Goal: Task Accomplishment & Management: Use online tool/utility

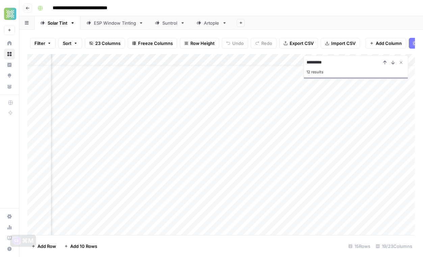
scroll to position [13, 243]
click at [101, 205] on div "Add Column" at bounding box center [220, 144] width 387 height 181
click at [264, 207] on div "Add Column" at bounding box center [220, 144] width 387 height 181
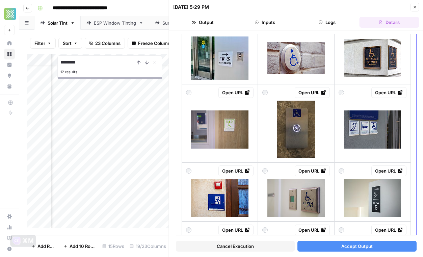
scroll to position [127, 0]
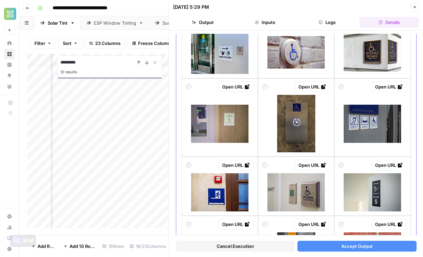
click at [371, 146] on div at bounding box center [371, 123] width 67 height 57
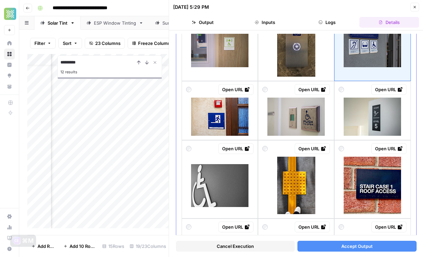
scroll to position [207, 0]
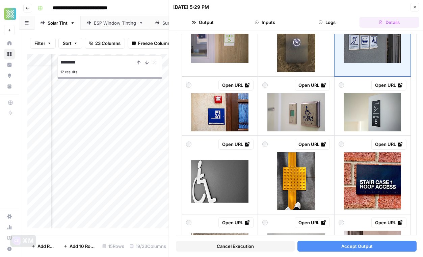
click at [340, 249] on button "Accept Output" at bounding box center [356, 246] width 119 height 11
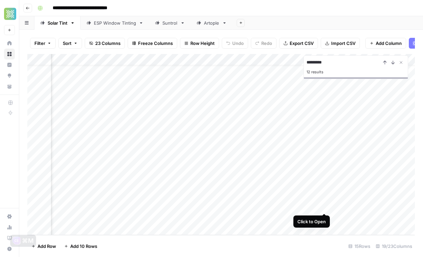
click at [323, 207] on div "Add Column" at bounding box center [220, 144] width 387 height 181
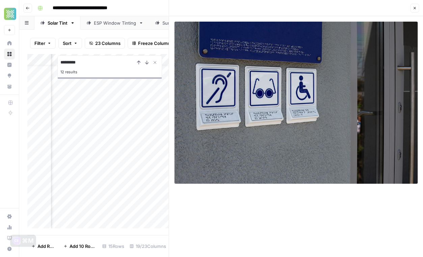
click at [412, 6] on button "Close" at bounding box center [414, 8] width 9 height 9
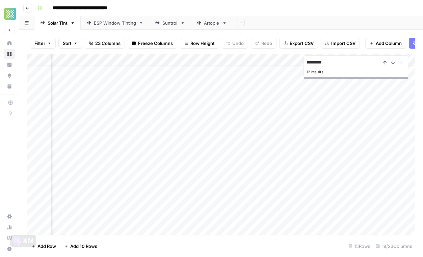
click at [182, 208] on div "Add Column" at bounding box center [220, 144] width 387 height 181
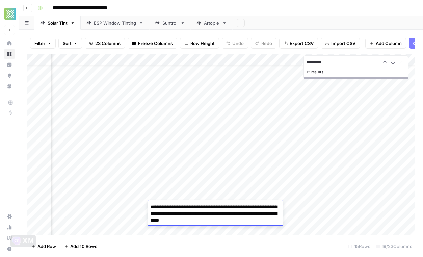
click at [123, 216] on div "Add Column" at bounding box center [220, 144] width 387 height 181
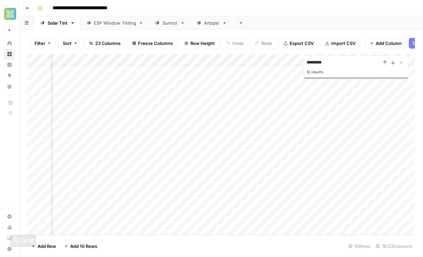
click at [123, 216] on div "Add Column" at bounding box center [220, 144] width 387 height 181
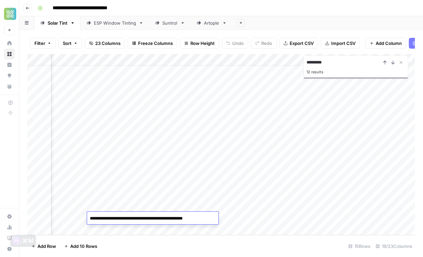
click at [123, 216] on textarea "**********" at bounding box center [152, 218] width 130 height 9
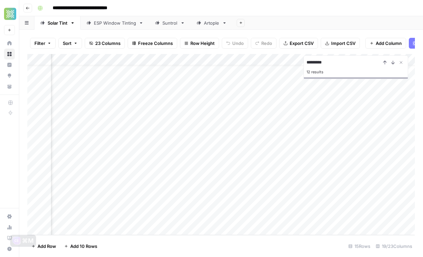
click at [68, 219] on div "Add Column" at bounding box center [220, 144] width 387 height 181
click at [141, 218] on div "Add Column" at bounding box center [220, 144] width 387 height 181
click at [258, 217] on div "Add Column" at bounding box center [220, 144] width 387 height 181
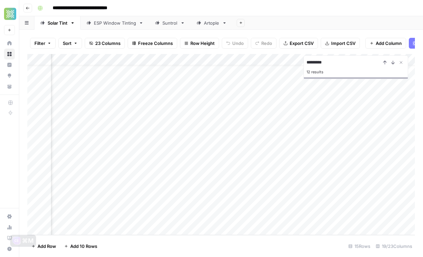
click at [147, 207] on div "Add Column" at bounding box center [220, 144] width 387 height 181
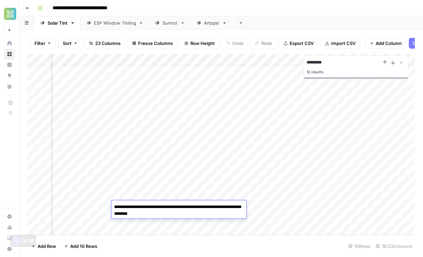
click at [194, 211] on textarea "**********" at bounding box center [178, 210] width 135 height 16
click at [302, 207] on div "Add Column" at bounding box center [220, 144] width 387 height 181
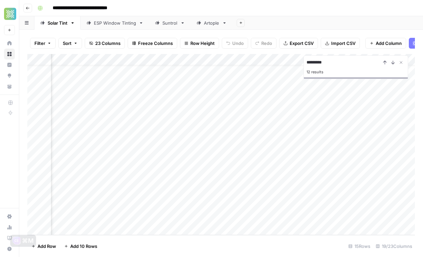
click at [152, 208] on div "Add Column" at bounding box center [220, 144] width 387 height 181
click at [283, 210] on div "Add Column" at bounding box center [220, 144] width 387 height 181
click at [199, 208] on div "Add Column" at bounding box center [220, 144] width 387 height 181
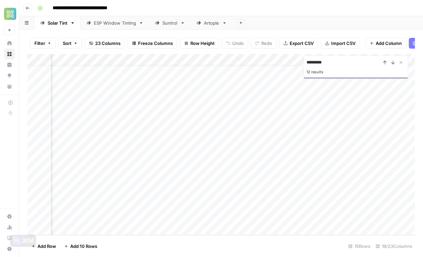
click at [199, 208] on div "Add Column" at bounding box center [220, 144] width 387 height 181
click at [136, 206] on div "Add Column" at bounding box center [220, 144] width 387 height 181
click at [236, 205] on div "Add Column" at bounding box center [220, 144] width 387 height 181
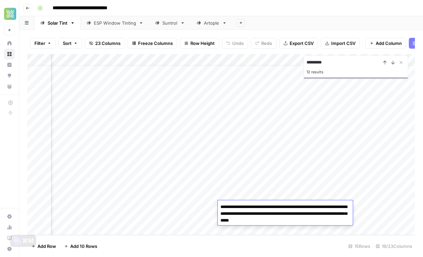
click at [210, 207] on div "Add Column" at bounding box center [220, 144] width 387 height 181
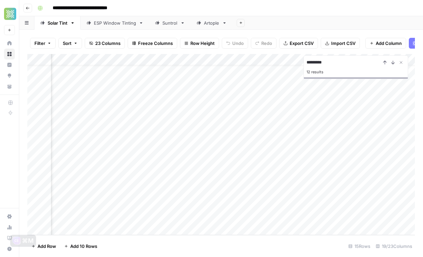
scroll to position [13, 702]
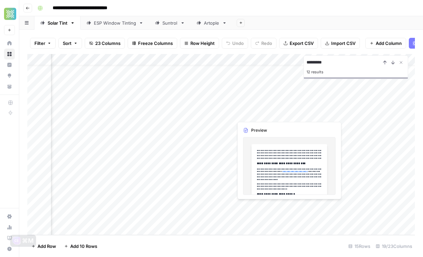
click at [251, 208] on div "Add Column" at bounding box center [220, 144] width 387 height 181
click at [251, 208] on div at bounding box center [264, 206] width 62 height 12
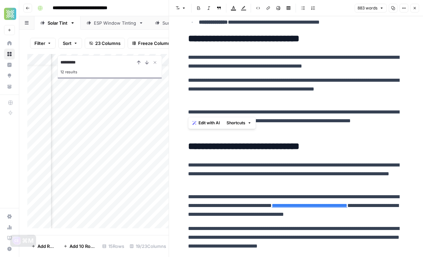
scroll to position [997, 0]
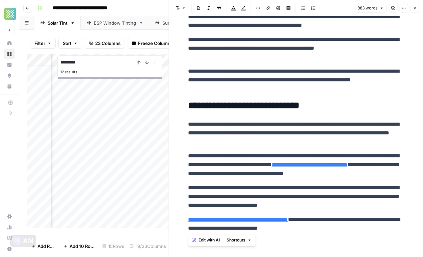
drag, startPoint x: 188, startPoint y: 32, endPoint x: 351, endPoint y: 238, distance: 262.5
copy div "**********"
